Goal: Check status: Check status

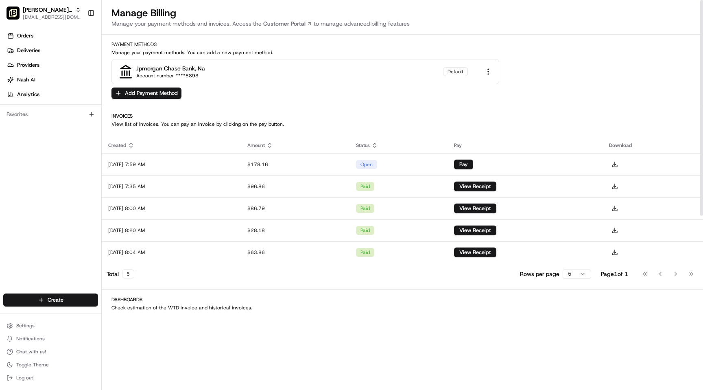
click at [63, 23] on div "[PERSON_NAME] the Greek (San Mateo 2) [EMAIL_ADDRESS][DOMAIN_NAME] Toggle Sideb…" at bounding box center [50, 13] width 101 height 26
click at [65, 20] on button "[PERSON_NAME] the Greek (San Mateo 2) [EMAIL_ADDRESS][DOMAIN_NAME]" at bounding box center [43, 13] width 81 height 20
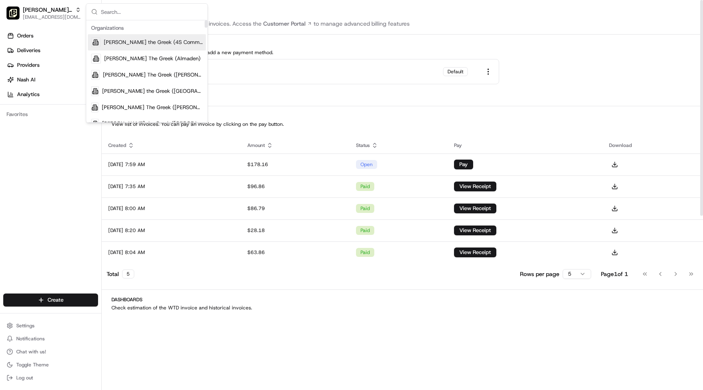
click at [118, 15] on input "text" at bounding box center [152, 12] width 102 height 16
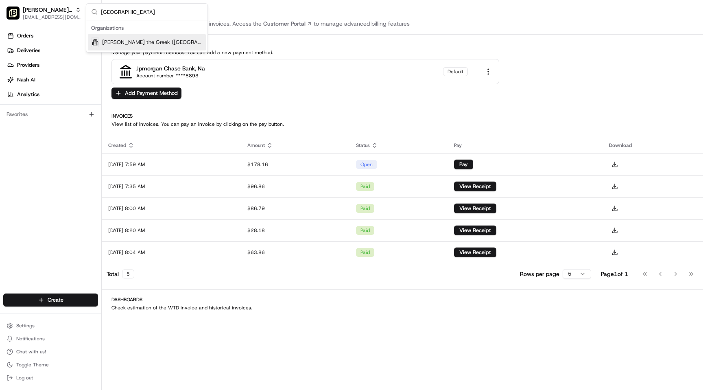
click at [141, 15] on input "[GEOGRAPHIC_DATA]" at bounding box center [152, 12] width 102 height 16
type input "walnu"
click at [138, 44] on span "[PERSON_NAME] the Greek (Walnut Creek)" at bounding box center [153, 42] width 99 height 7
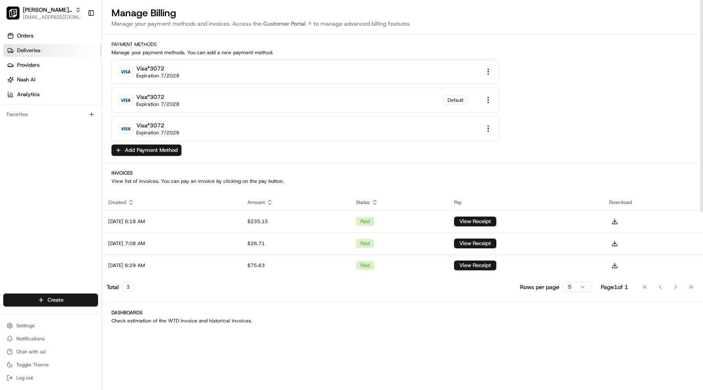
click at [43, 50] on link "Deliveries" at bounding box center [52, 50] width 98 height 13
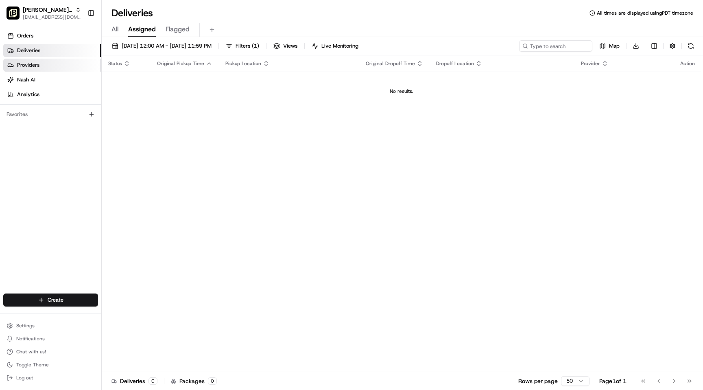
click at [61, 63] on link "Providers" at bounding box center [52, 65] width 98 height 13
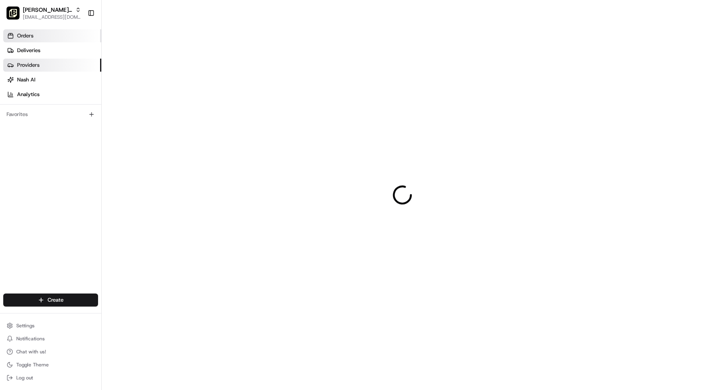
click at [66, 36] on link "Orders" at bounding box center [52, 35] width 98 height 13
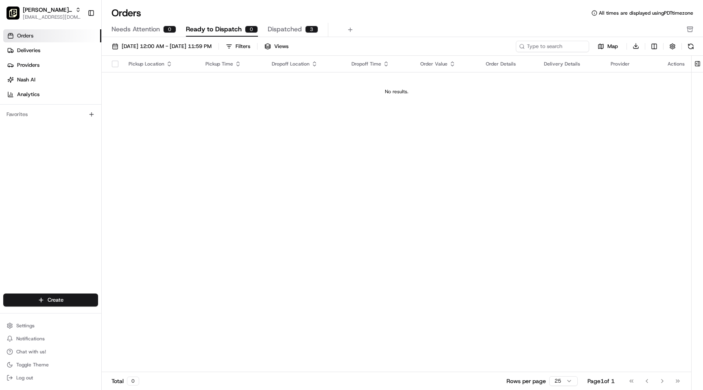
click at [282, 28] on span "Dispatched" at bounding box center [285, 29] width 34 height 10
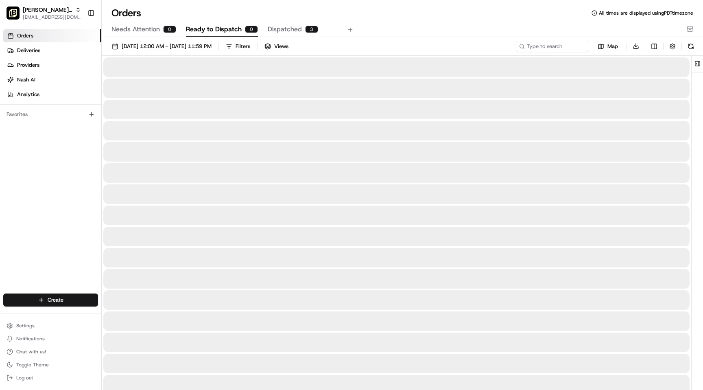
click at [230, 33] on span "Ready to Dispatch" at bounding box center [214, 29] width 56 height 10
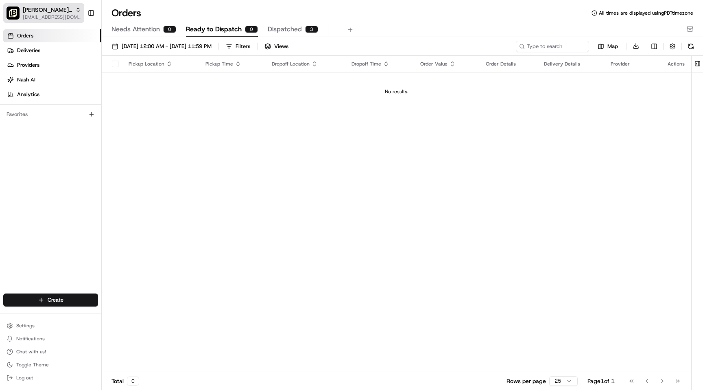
click at [61, 12] on span "[PERSON_NAME] the Greek (Walnut Creek)" at bounding box center [47, 10] width 49 height 8
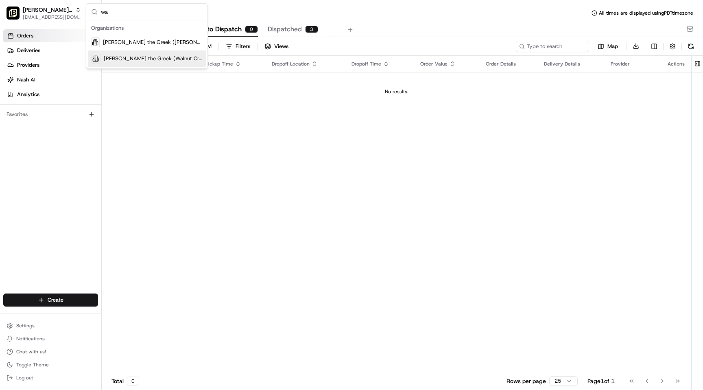
type input "wa"
click at [127, 62] on span "[PERSON_NAME] the Greek (Walnut Creek)" at bounding box center [153, 58] width 99 height 7
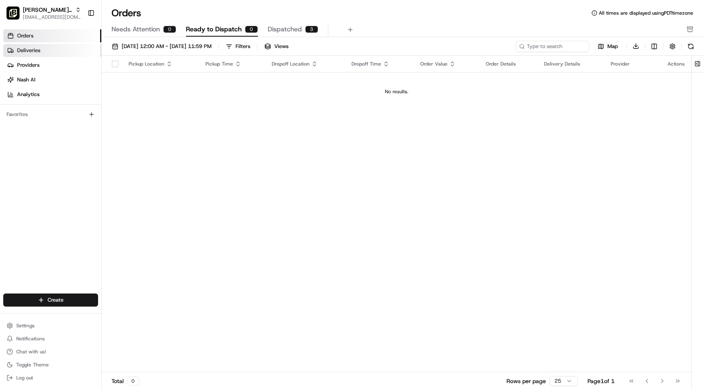
click at [70, 50] on link "Deliveries" at bounding box center [52, 50] width 98 height 13
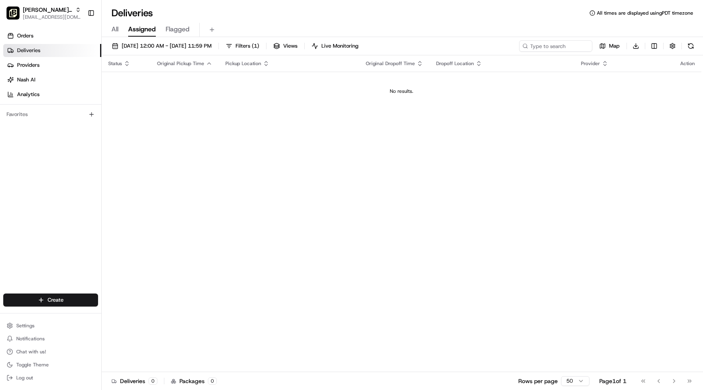
click at [116, 31] on span "All" at bounding box center [115, 29] width 7 height 10
click at [42, 39] on link "Orders" at bounding box center [52, 35] width 98 height 13
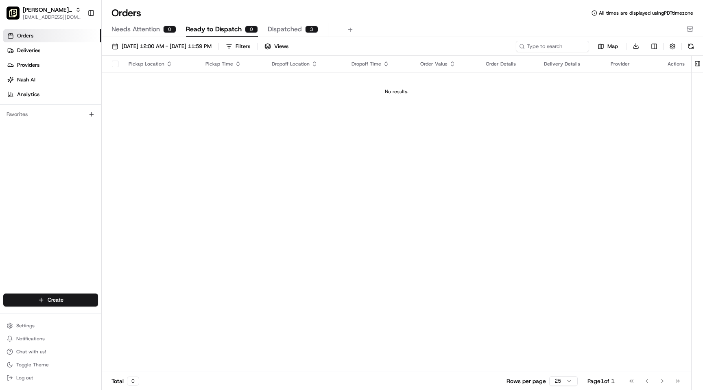
click at [285, 30] on span "Dispatched" at bounding box center [285, 29] width 34 height 10
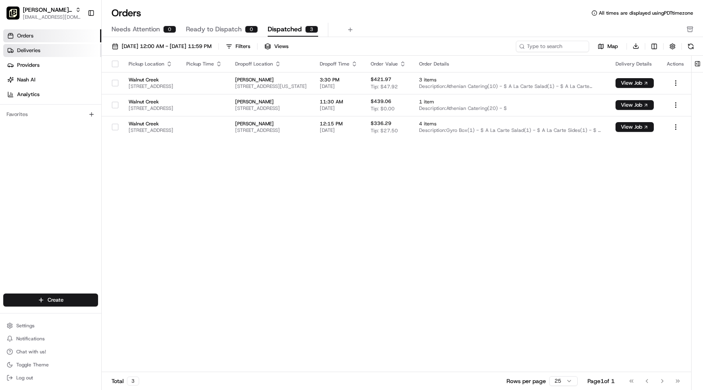
click at [71, 48] on link "Deliveries" at bounding box center [52, 50] width 98 height 13
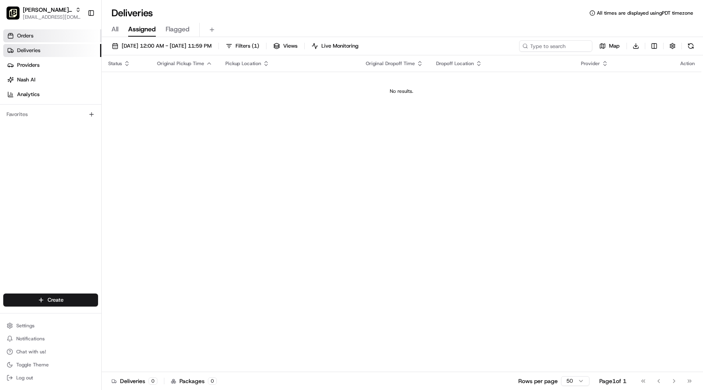
click at [55, 33] on link "Orders" at bounding box center [52, 35] width 98 height 13
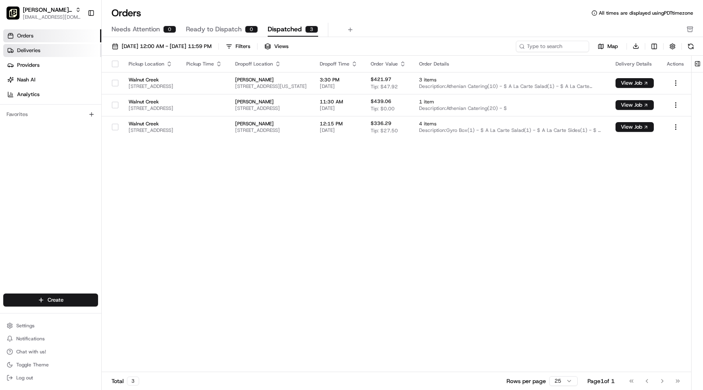
click at [59, 50] on link "Deliveries" at bounding box center [52, 50] width 98 height 13
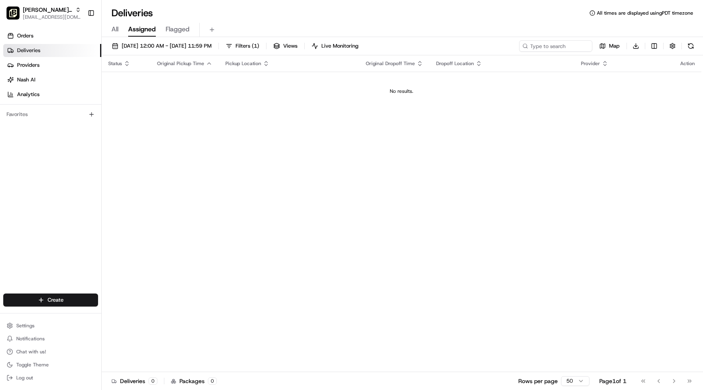
click at [62, 56] on link "Deliveries" at bounding box center [52, 50] width 98 height 13
click at [61, 42] on link "Orders" at bounding box center [52, 35] width 98 height 13
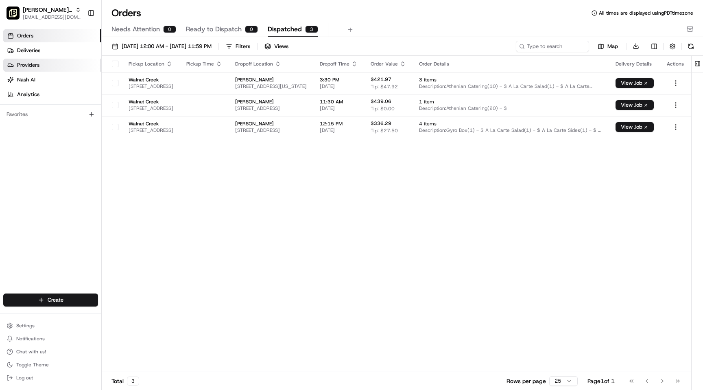
click at [36, 67] on span "Providers" at bounding box center [28, 64] width 22 height 7
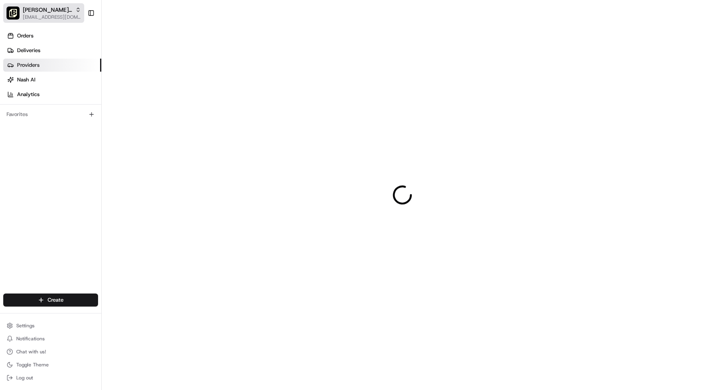
click at [46, 21] on button "[PERSON_NAME] the Greek (Walnut Creek) [EMAIL_ADDRESS][DOMAIN_NAME]" at bounding box center [43, 13] width 81 height 20
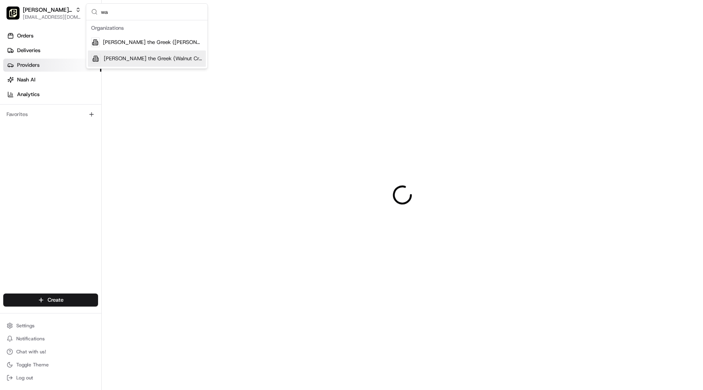
click at [127, 58] on span "[PERSON_NAME] the Greek (Walnut Creek)" at bounding box center [153, 58] width 99 height 7
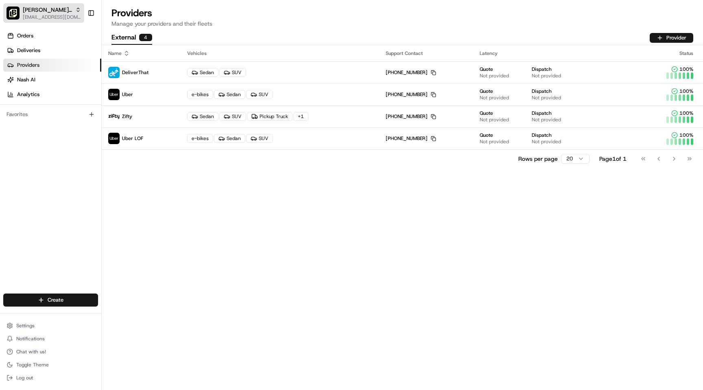
click at [59, 22] on button "[PERSON_NAME] the Greek (Walnut Creek) [EMAIL_ADDRESS][DOMAIN_NAME]" at bounding box center [43, 13] width 81 height 20
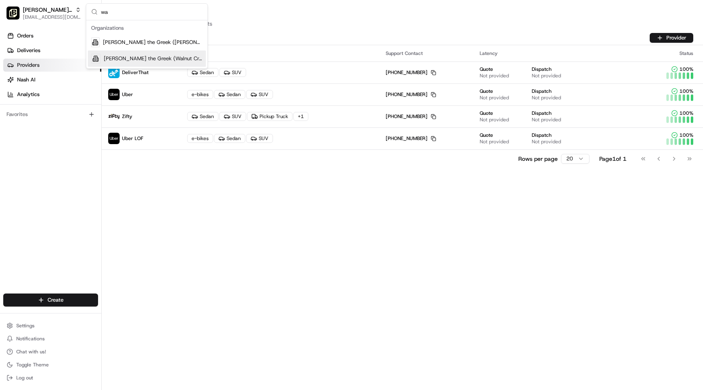
click at [155, 56] on span "[PERSON_NAME] the Greek (Walnut Creek)" at bounding box center [153, 58] width 99 height 7
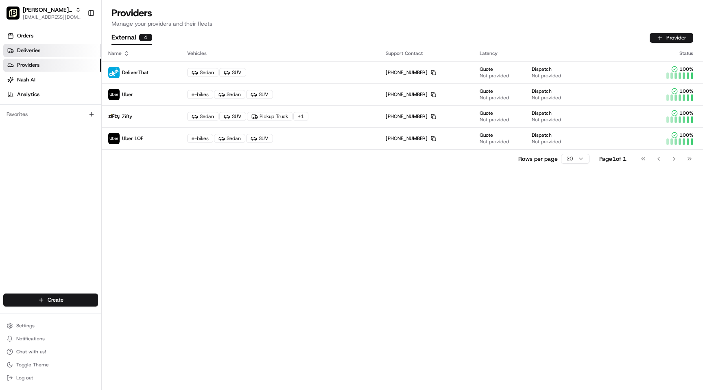
click at [41, 50] on link "Deliveries" at bounding box center [52, 50] width 98 height 13
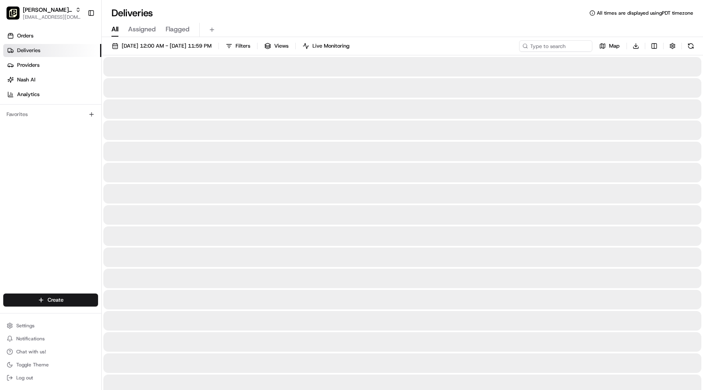
click at [116, 29] on span "All" at bounding box center [115, 29] width 7 height 10
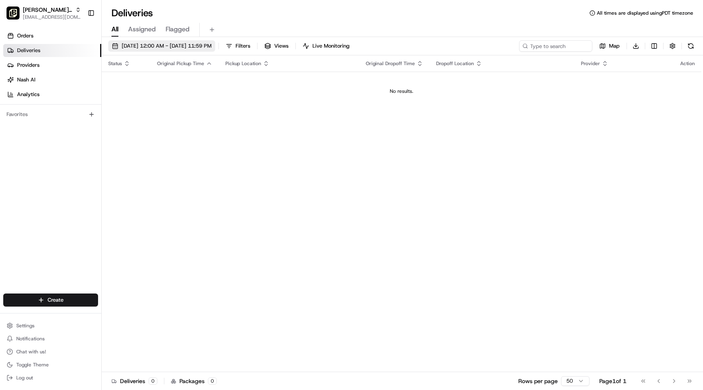
click at [123, 44] on span "[DATE] 12:00 AM - [DATE] 11:59 PM" at bounding box center [167, 45] width 90 height 7
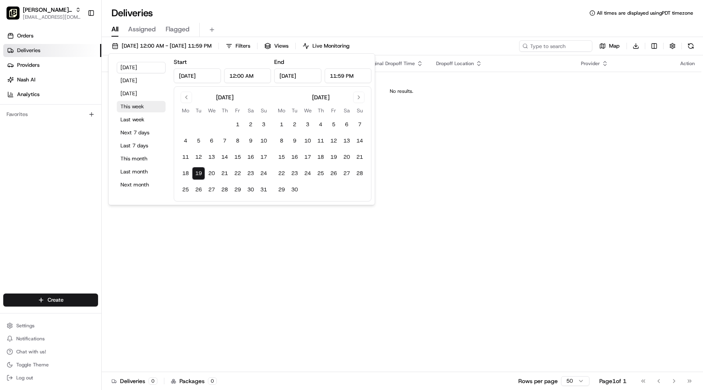
click at [144, 109] on button "This week" at bounding box center [141, 106] width 49 height 11
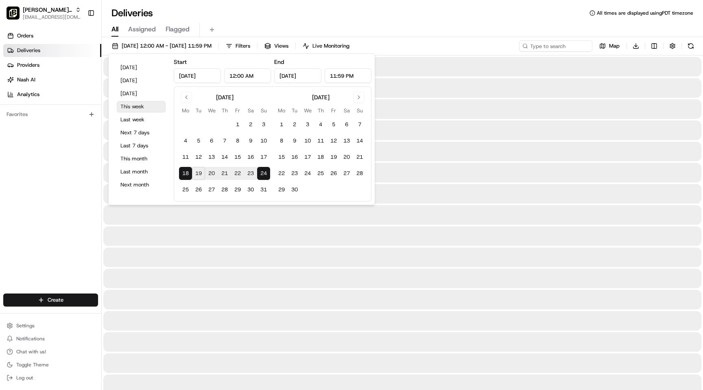
type input "[DATE]"
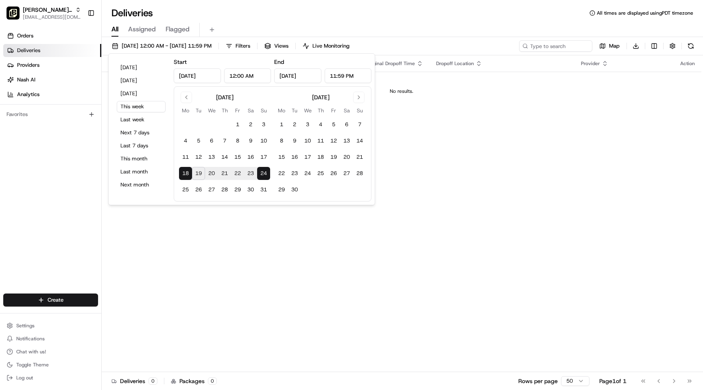
click at [338, 259] on div "Status Original Pickup Time Pickup Location Original Dropoff Time Dropoff Locat…" at bounding box center [402, 213] width 600 height 317
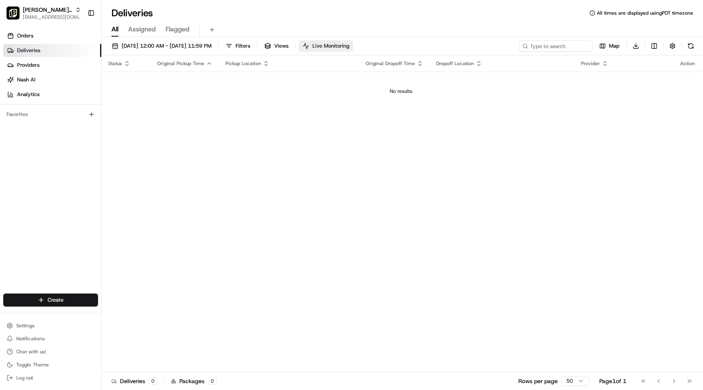
click at [350, 44] on span "Live Monitoring" at bounding box center [331, 45] width 37 height 7
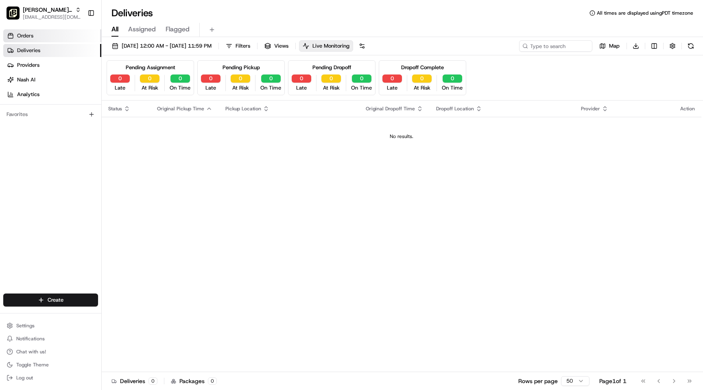
click at [49, 35] on link "Orders" at bounding box center [52, 35] width 98 height 13
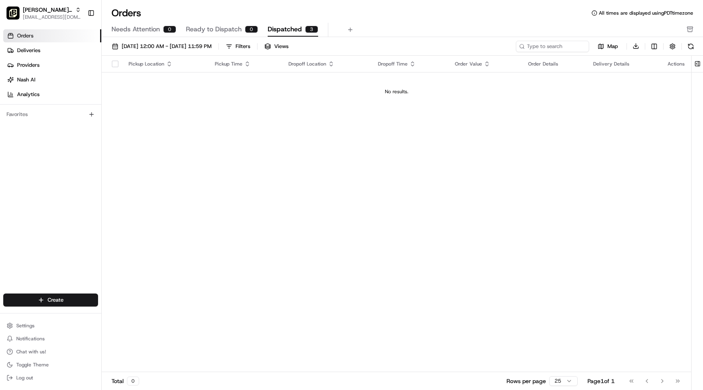
click at [296, 29] on span "Dispatched" at bounding box center [285, 29] width 34 height 10
click at [220, 28] on span "Ready to Dispatch" at bounding box center [214, 29] width 56 height 10
click at [281, 30] on span "Dispatched" at bounding box center [285, 29] width 34 height 10
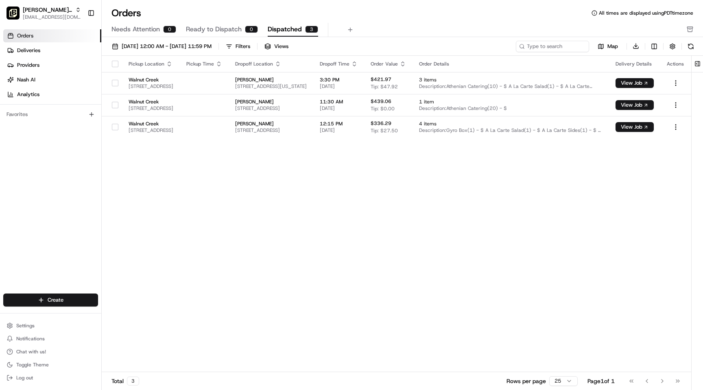
click at [137, 27] on span "Needs Attention" at bounding box center [136, 29] width 48 height 10
